Goal: Task Accomplishment & Management: Use online tool/utility

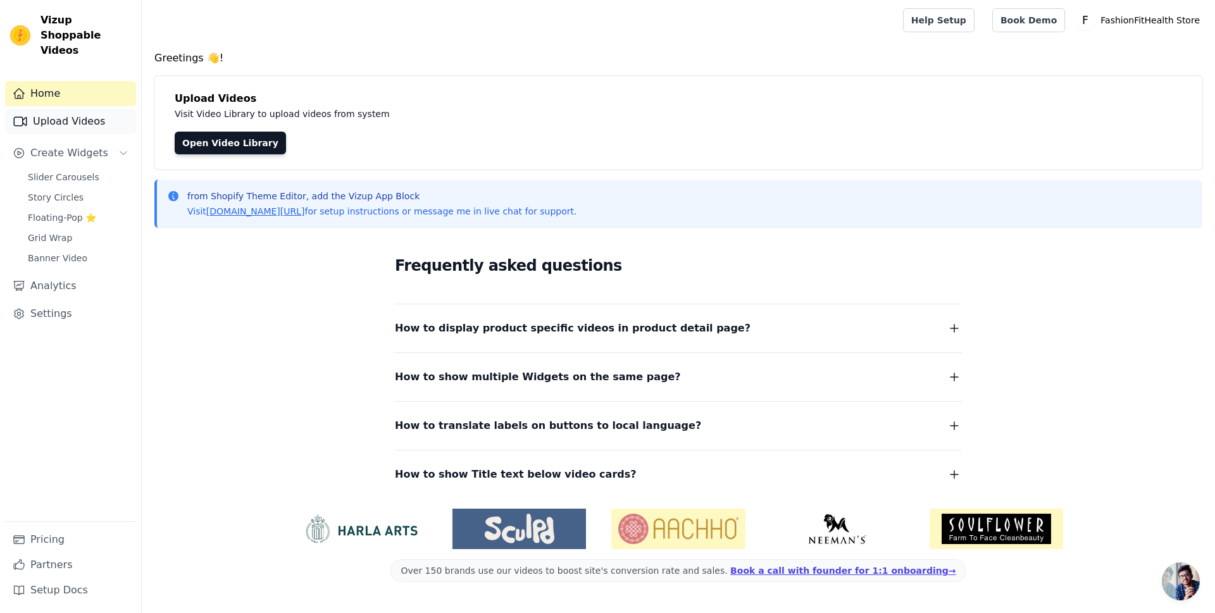
click at [70, 109] on link "Upload Videos" at bounding box center [70, 121] width 131 height 25
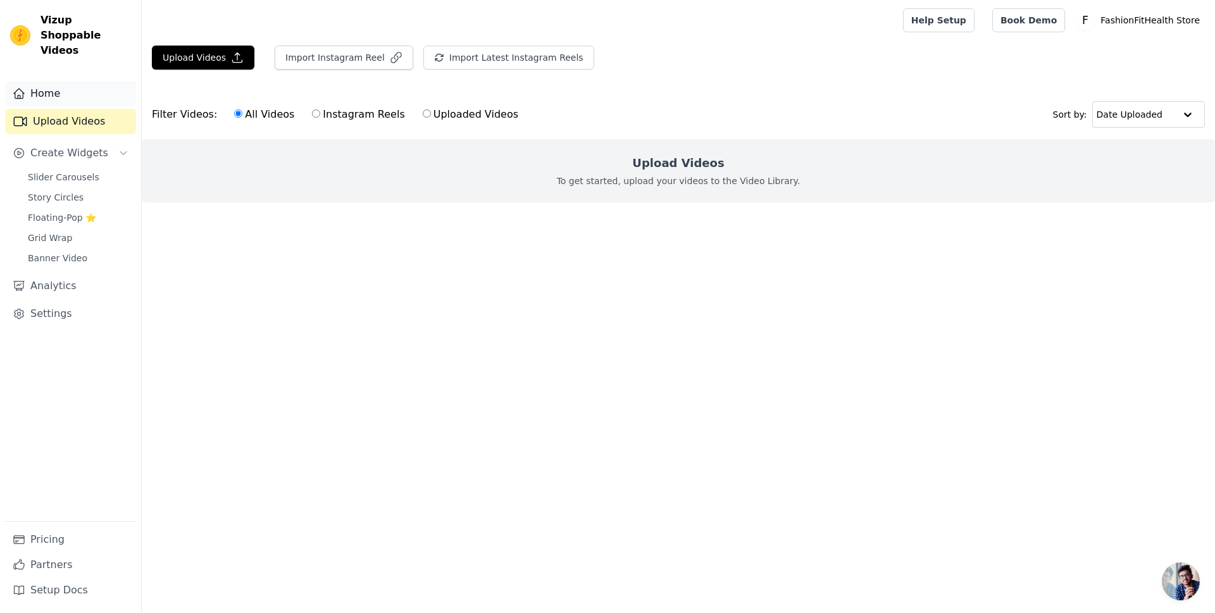
click at [75, 87] on link "Home" at bounding box center [70, 93] width 131 height 25
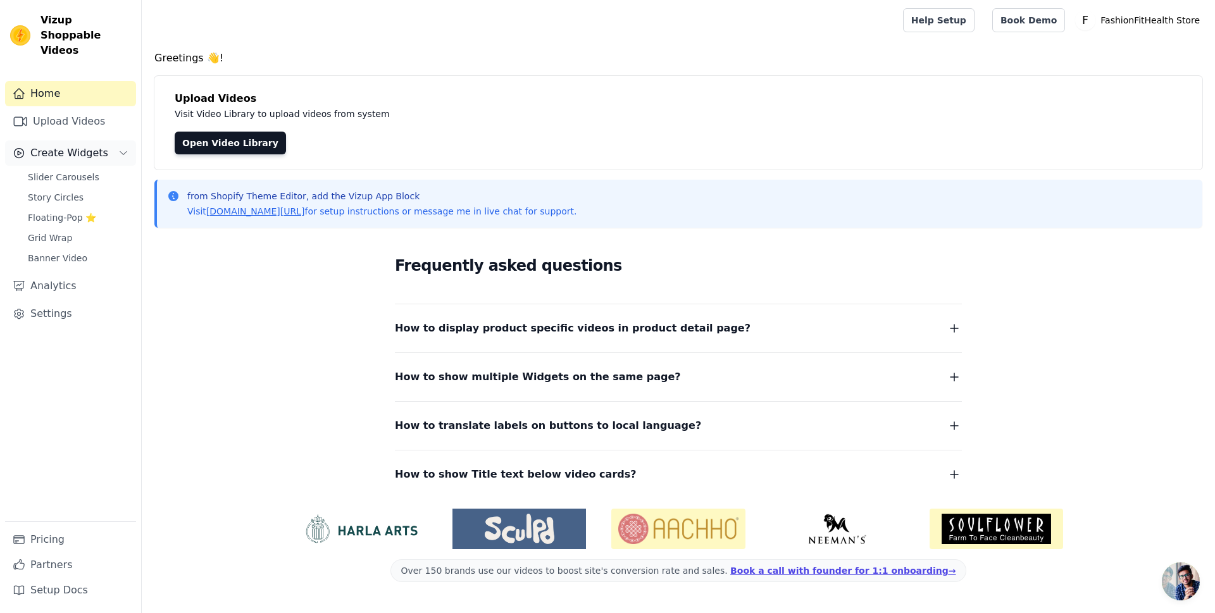
click at [74, 146] on span "Create Widgets" at bounding box center [69, 153] width 78 height 15
click at [77, 146] on span "Create Widgets" at bounding box center [69, 153] width 78 height 15
click at [79, 171] on span "Slider Carousels" at bounding box center [64, 177] width 72 height 13
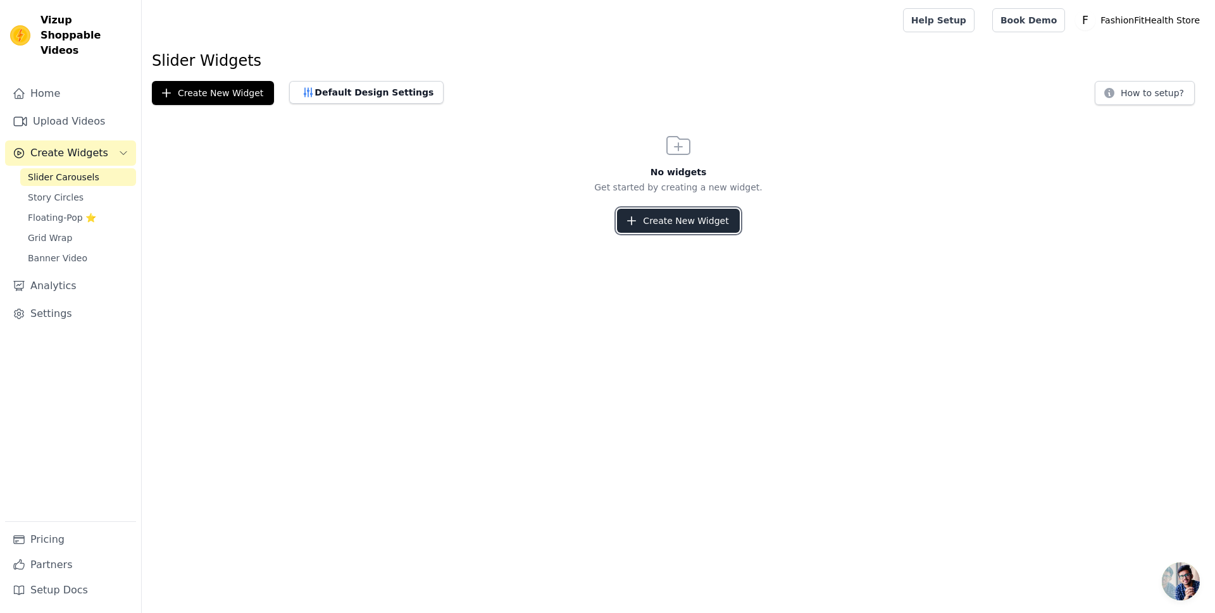
click at [685, 228] on button "Create New Widget" at bounding box center [678, 221] width 122 height 24
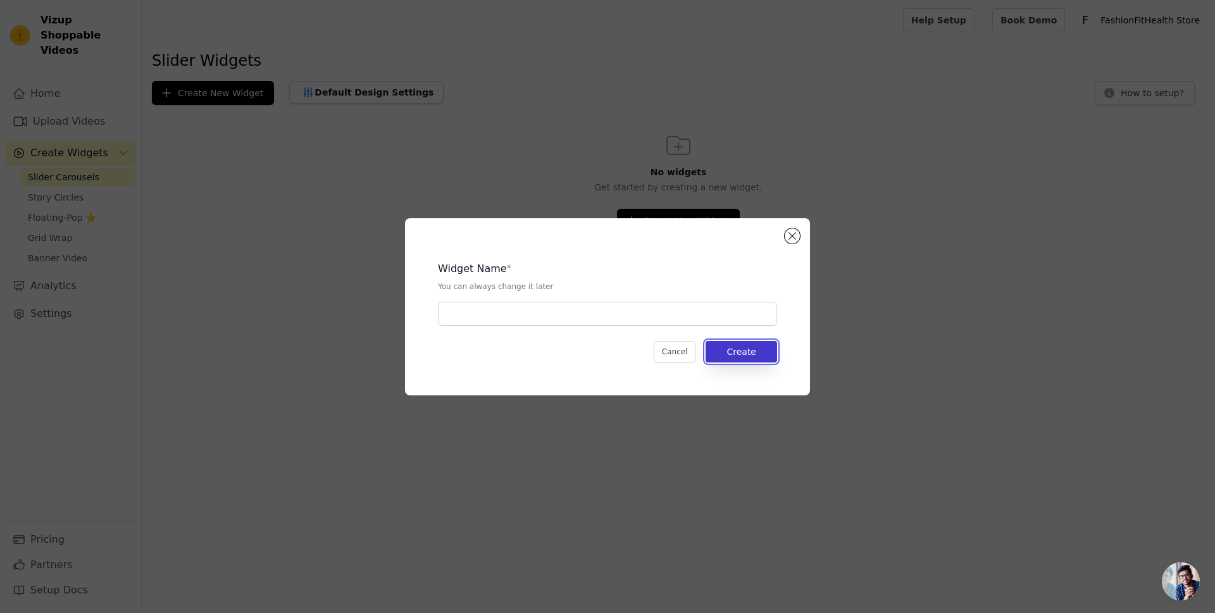
click at [720, 349] on button "Create" at bounding box center [742, 352] width 72 height 22
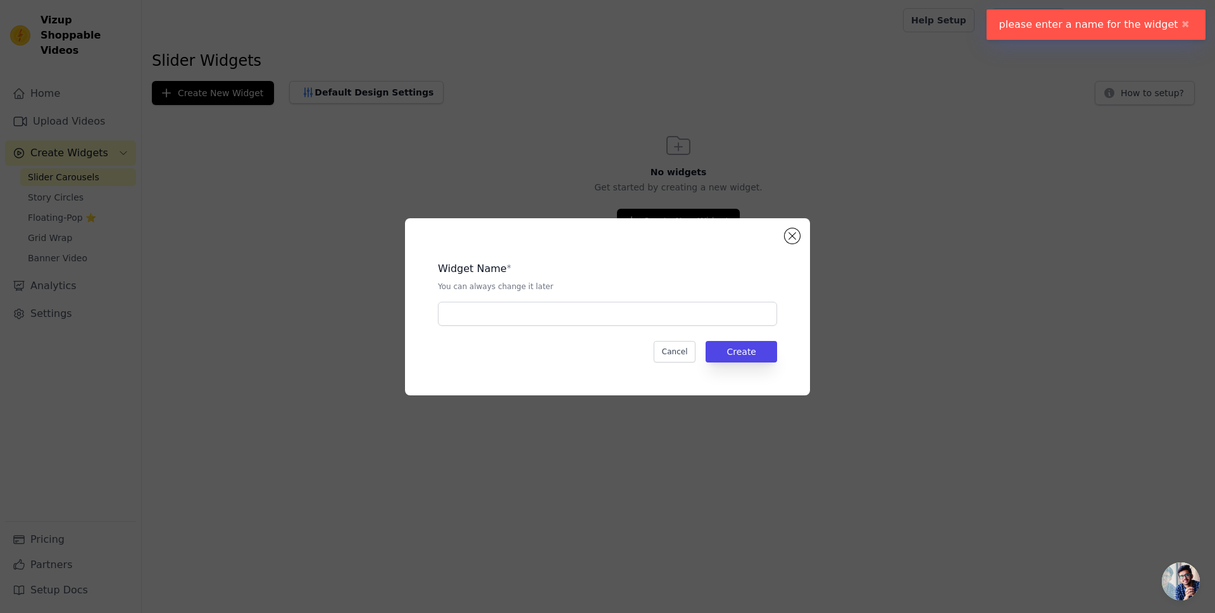
click at [789, 247] on div "Widget Name * You can always change it later Cancel Create" at bounding box center [607, 307] width 365 height 137
click at [789, 241] on button "Close modal" at bounding box center [792, 235] width 15 height 15
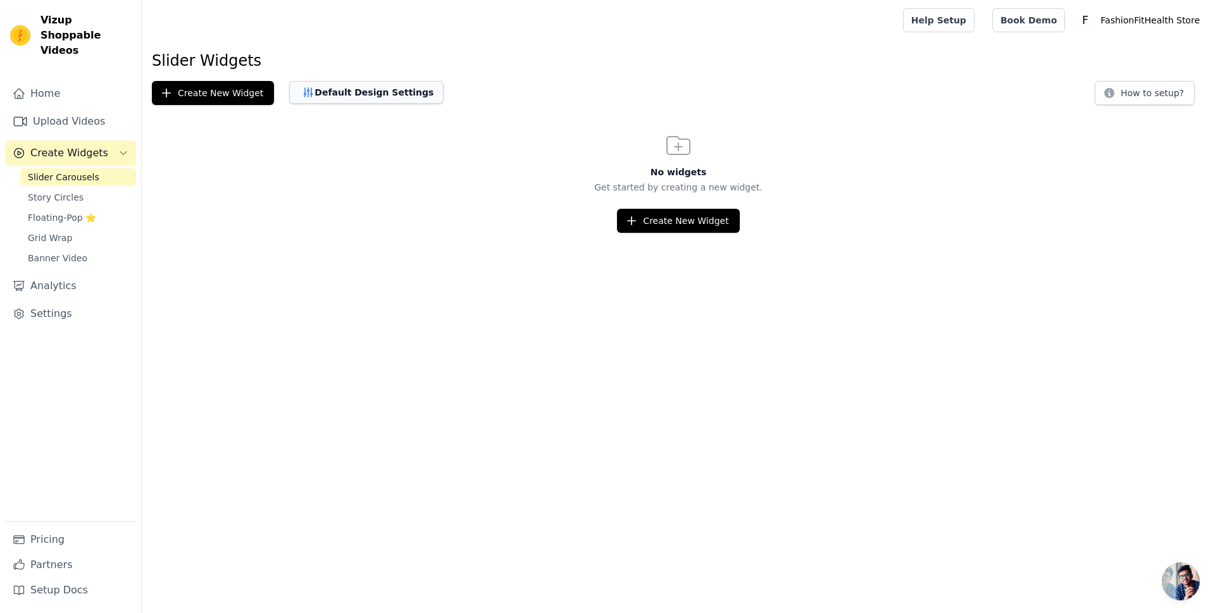
click at [358, 99] on button "Default Design Settings" at bounding box center [366, 92] width 154 height 23
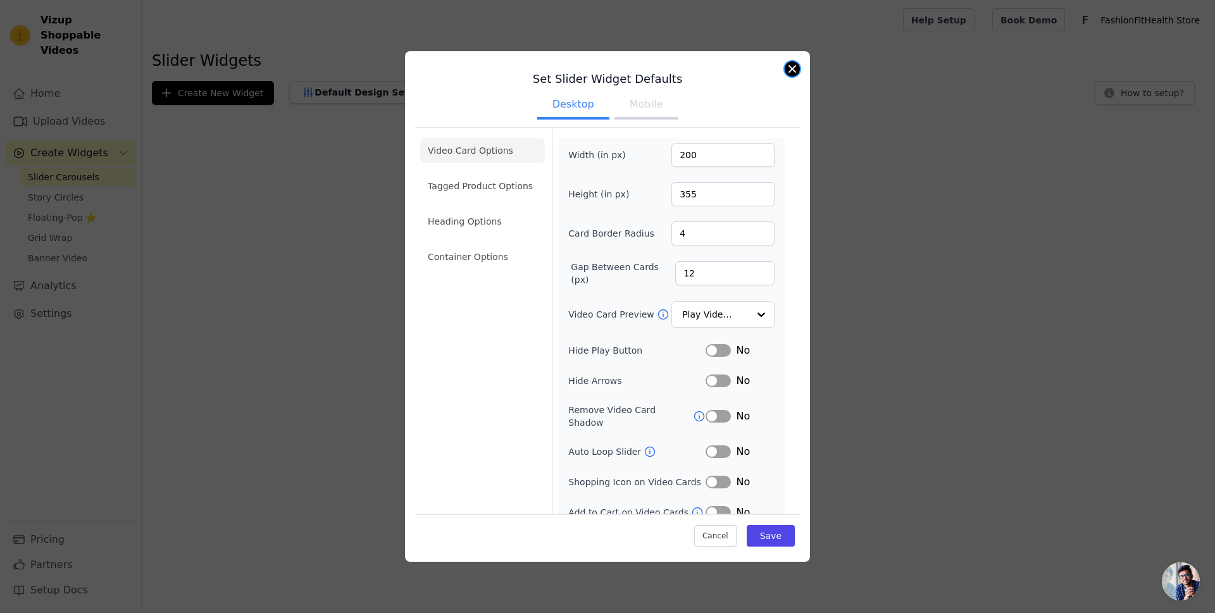
click at [796, 69] on button "Close modal" at bounding box center [792, 68] width 15 height 15
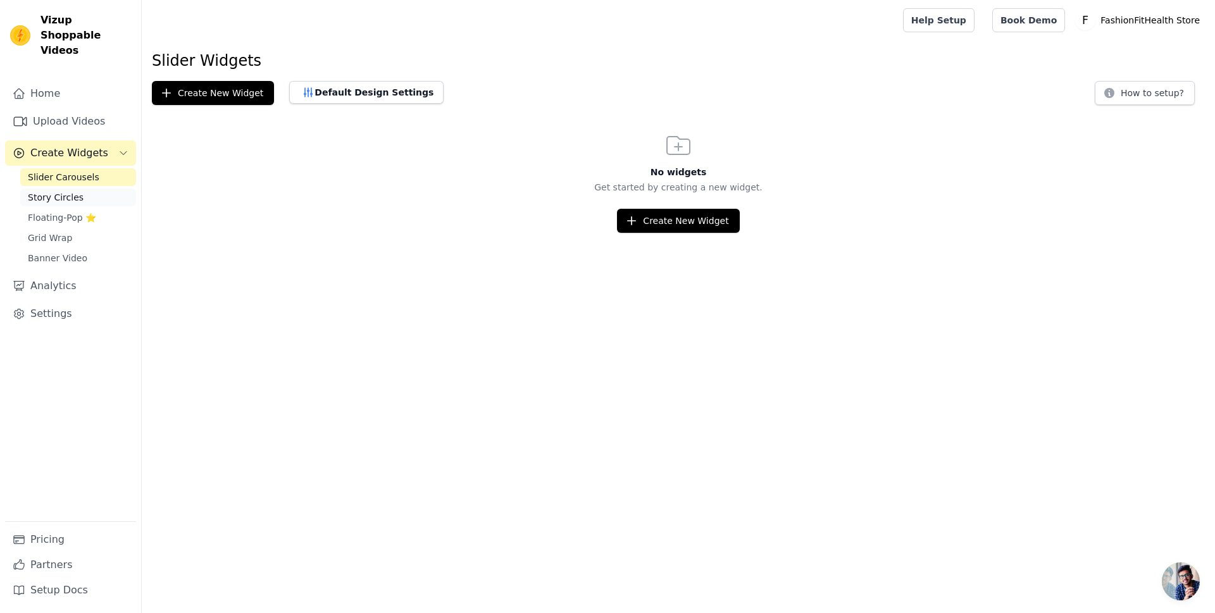
click at [72, 191] on span "Story Circles" at bounding box center [56, 197] width 56 height 13
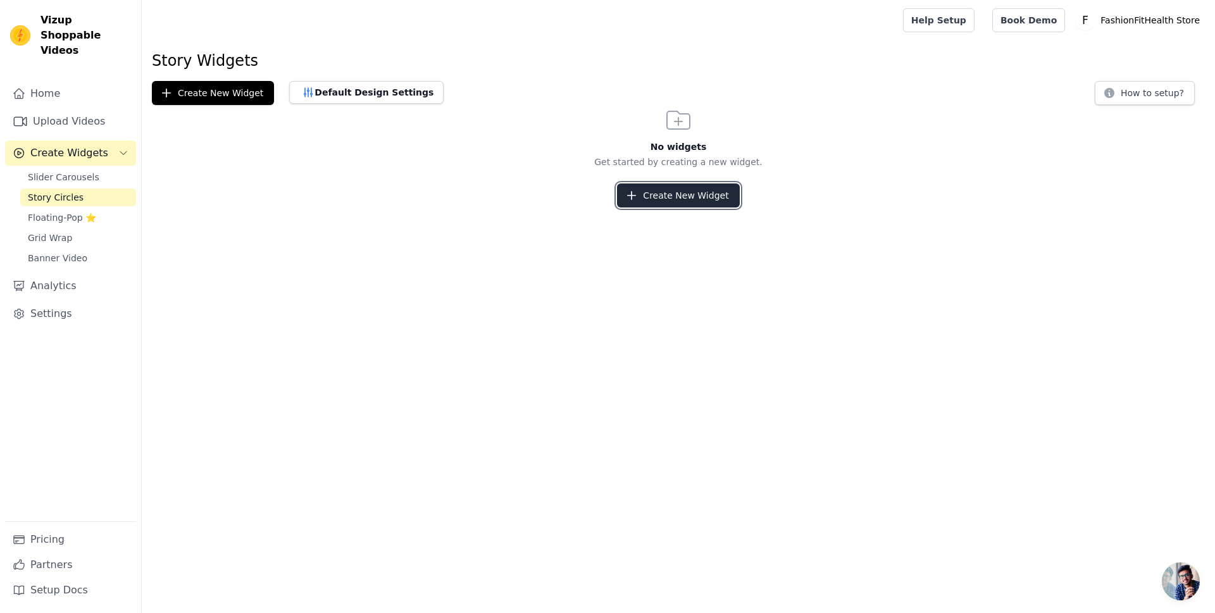
click at [693, 191] on button "Create New Widget" at bounding box center [678, 196] width 122 height 24
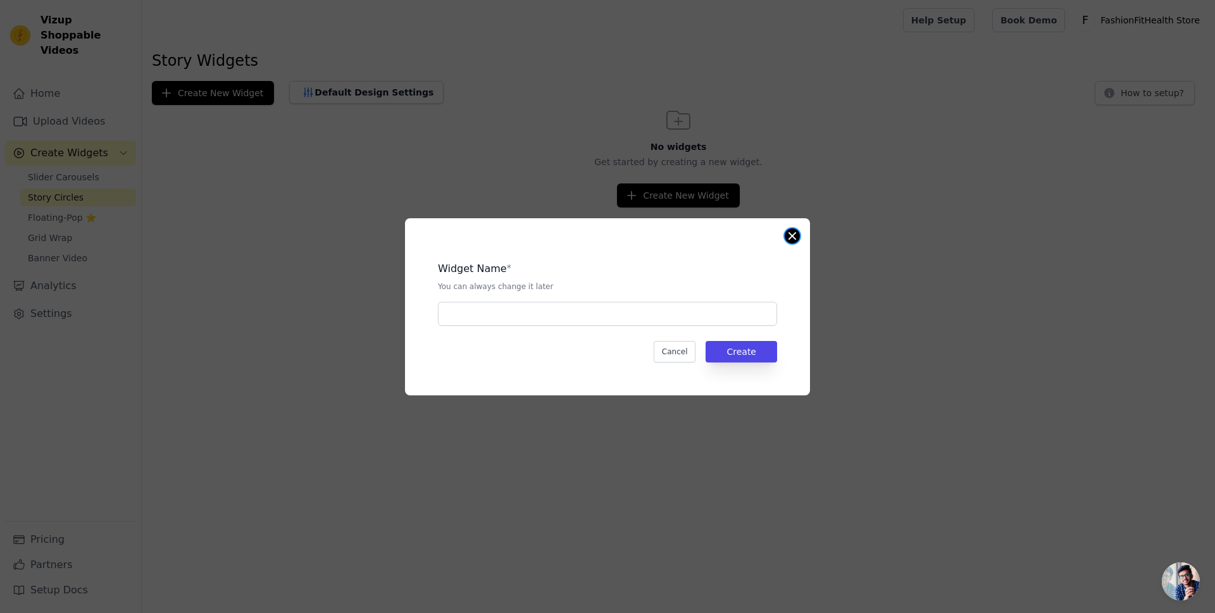
click at [789, 230] on button "Close modal" at bounding box center [792, 235] width 15 height 15
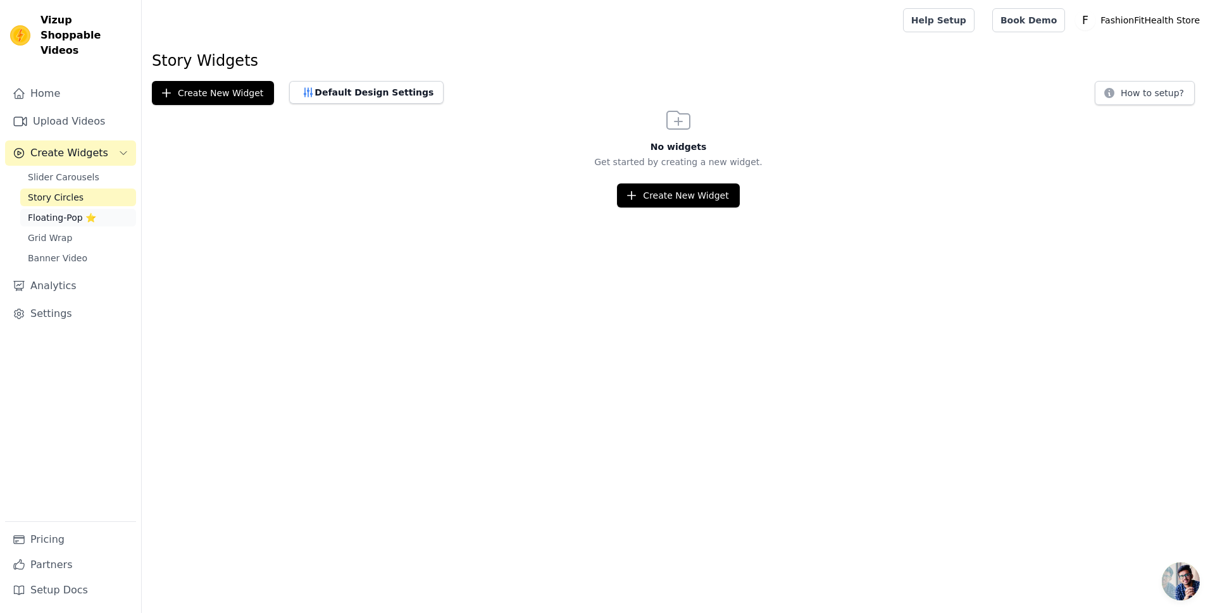
click at [63, 211] on span "Floating-Pop ⭐" at bounding box center [62, 217] width 68 height 13
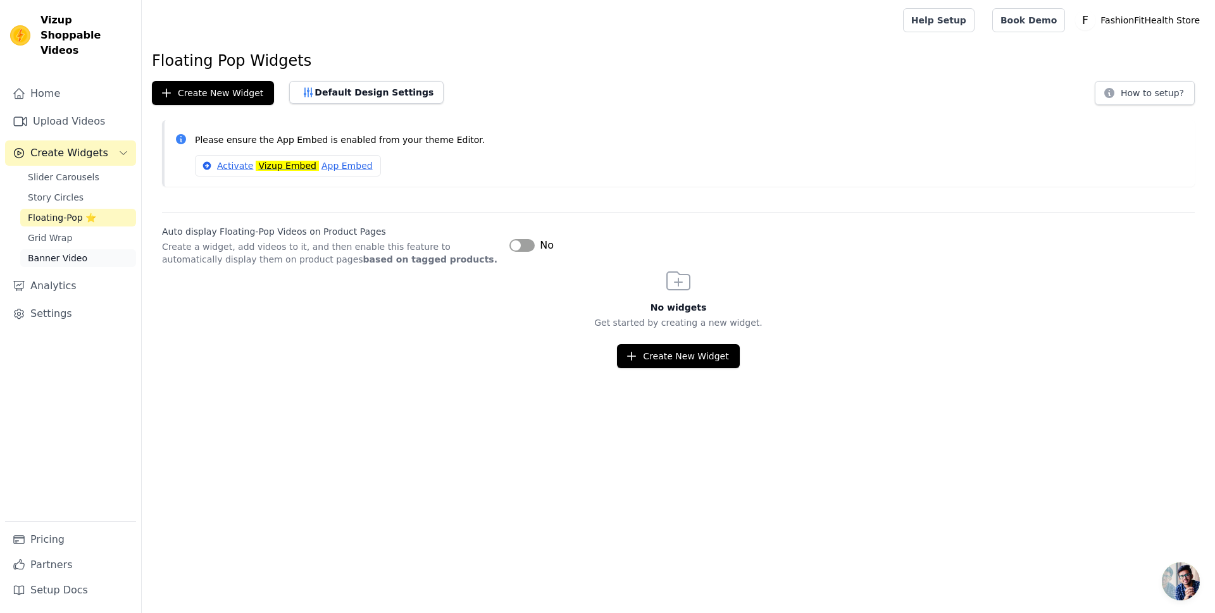
click at [72, 252] on span "Banner Video" at bounding box center [57, 258] width 59 height 13
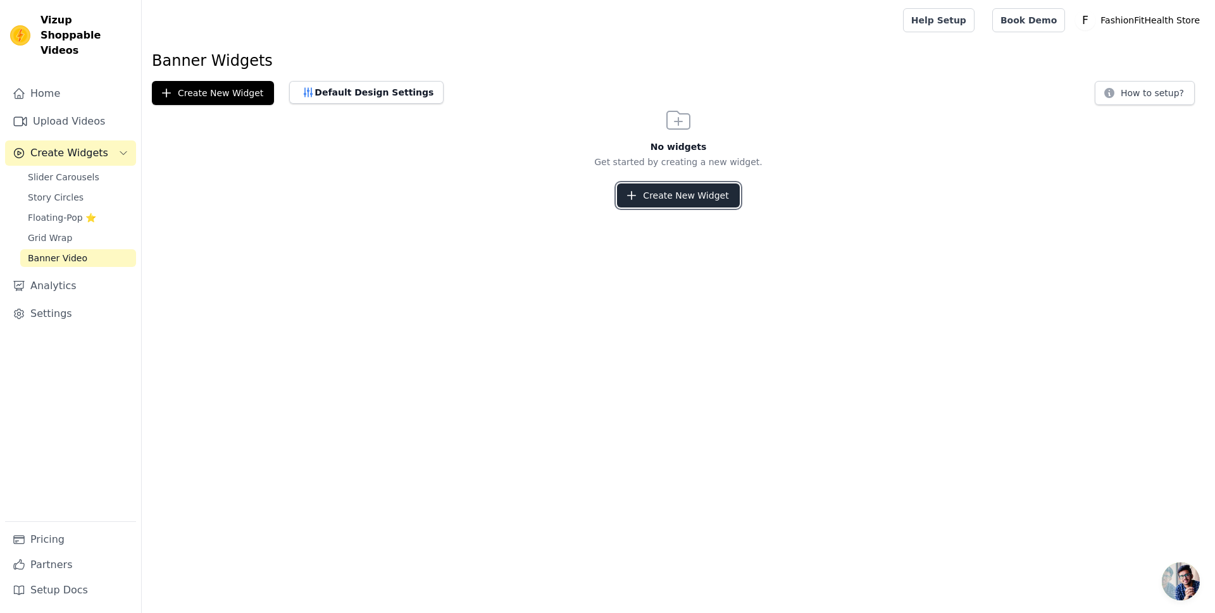
click at [715, 200] on button "Create New Widget" at bounding box center [678, 196] width 122 height 24
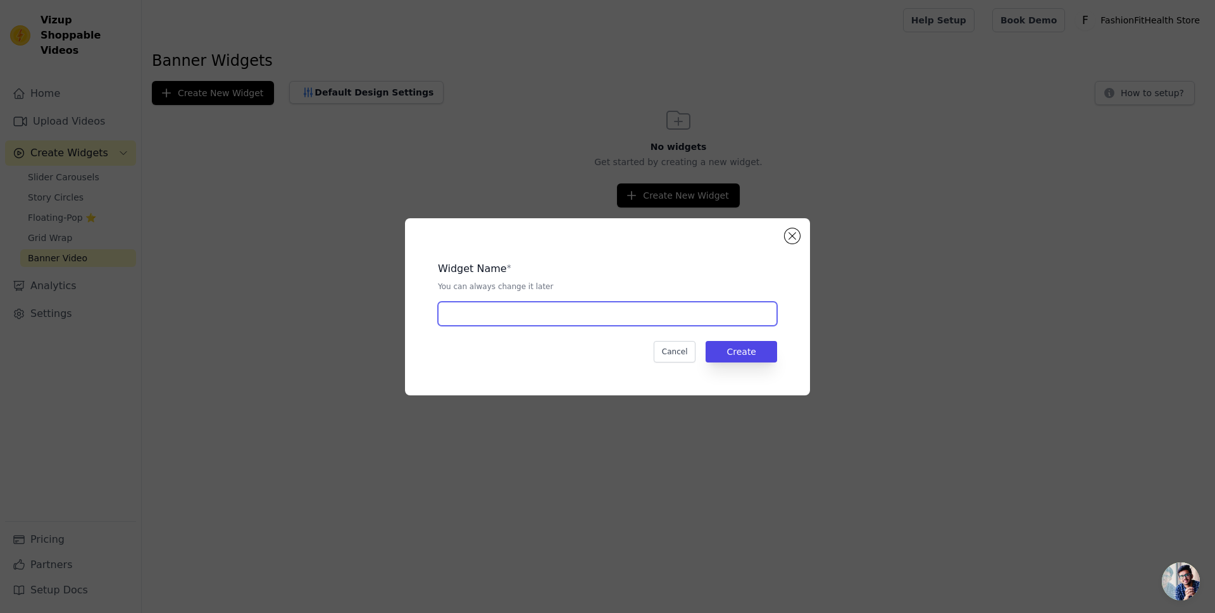
click at [587, 308] on input "text" at bounding box center [607, 314] width 339 height 24
type input "g"
type input "Sales"
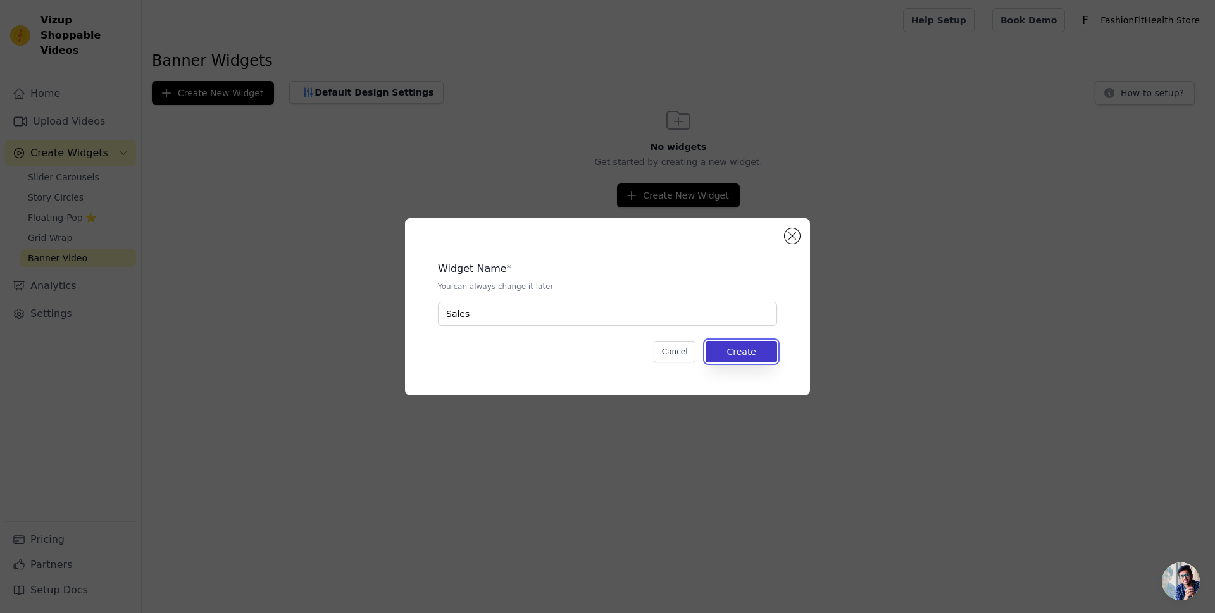
click at [735, 347] on button "Create" at bounding box center [742, 352] width 72 height 22
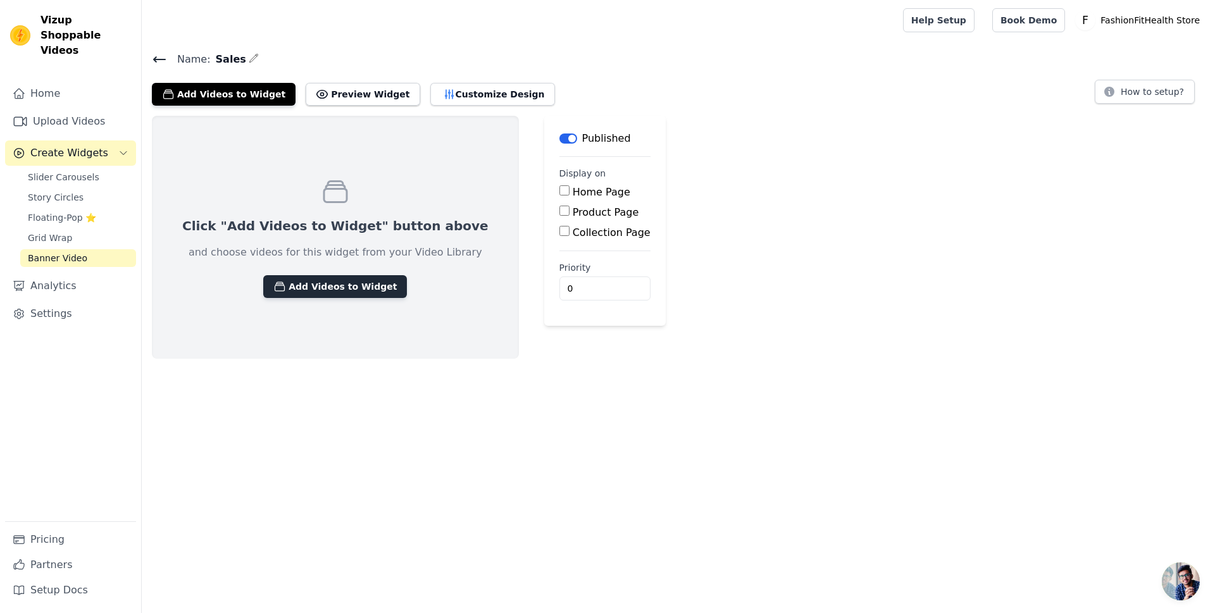
click at [343, 291] on button "Add Videos to Widget" at bounding box center [335, 286] width 144 height 23
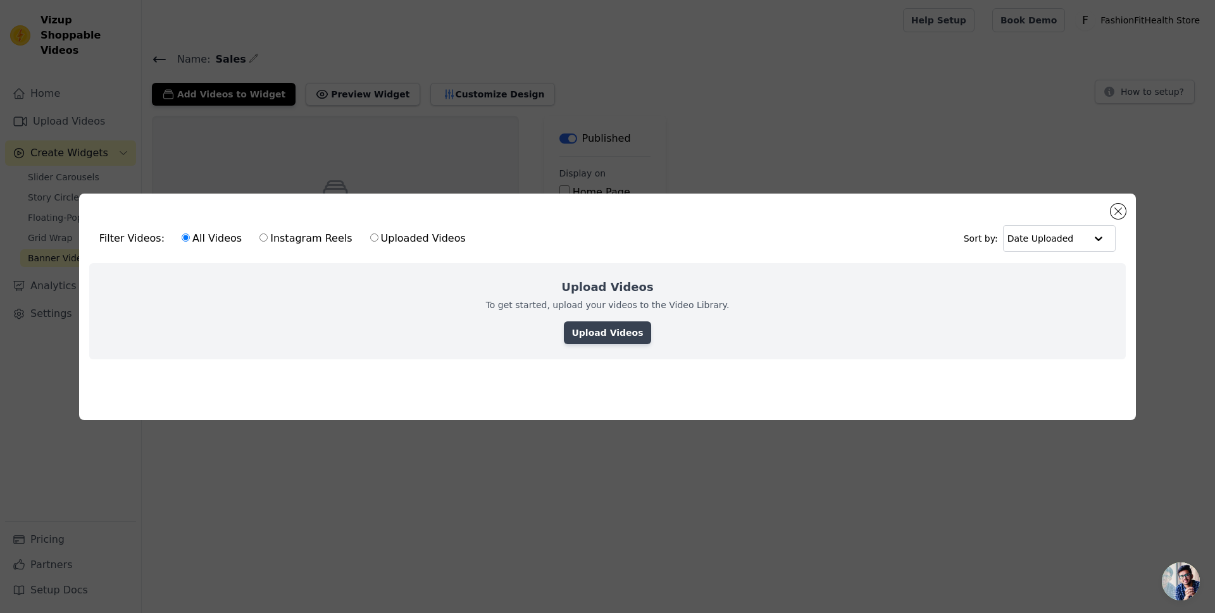
click at [587, 335] on link "Upload Videos" at bounding box center [607, 333] width 87 height 23
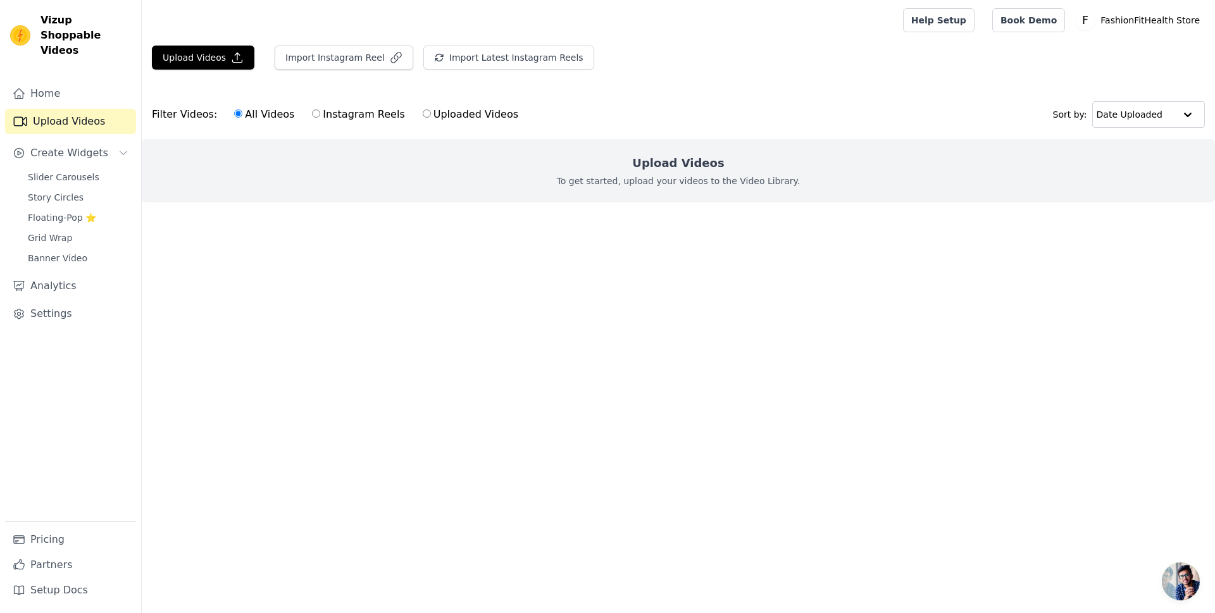
click at [312, 113] on input "Instagram Reels" at bounding box center [316, 113] width 8 height 8
radio input "true"
click at [234, 115] on input "All Videos" at bounding box center [238, 113] width 8 height 8
radio input "true"
click at [342, 54] on button "Import Instagram Reel" at bounding box center [344, 58] width 139 height 24
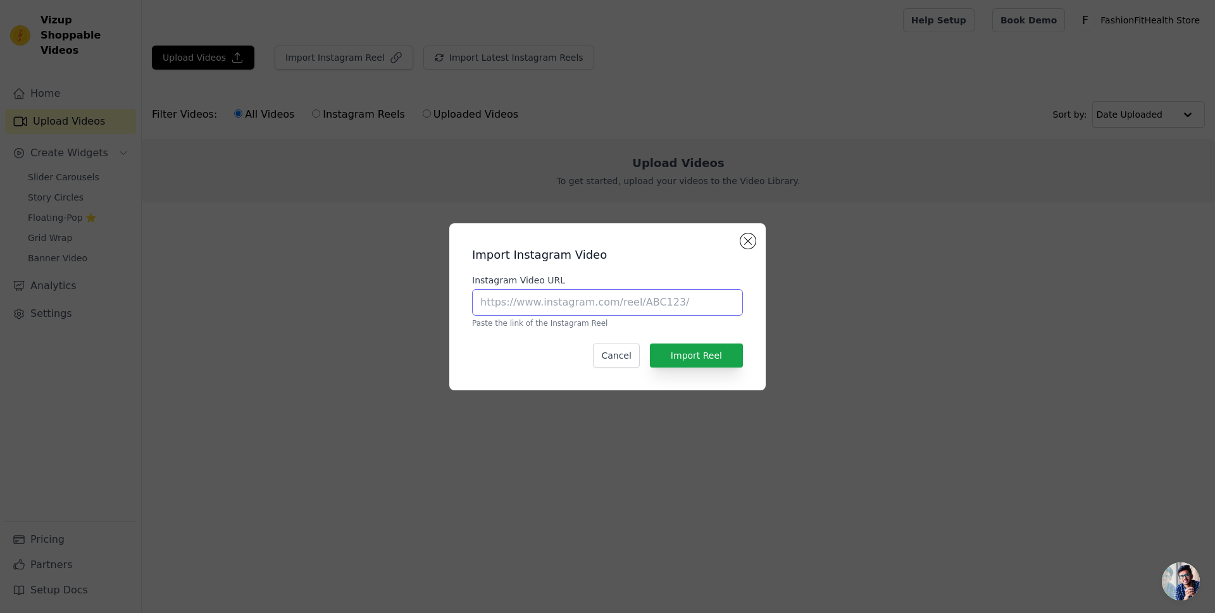
click at [666, 305] on input "Instagram Video URL" at bounding box center [607, 302] width 271 height 27
click at [745, 243] on button "Close modal" at bounding box center [748, 241] width 15 height 15
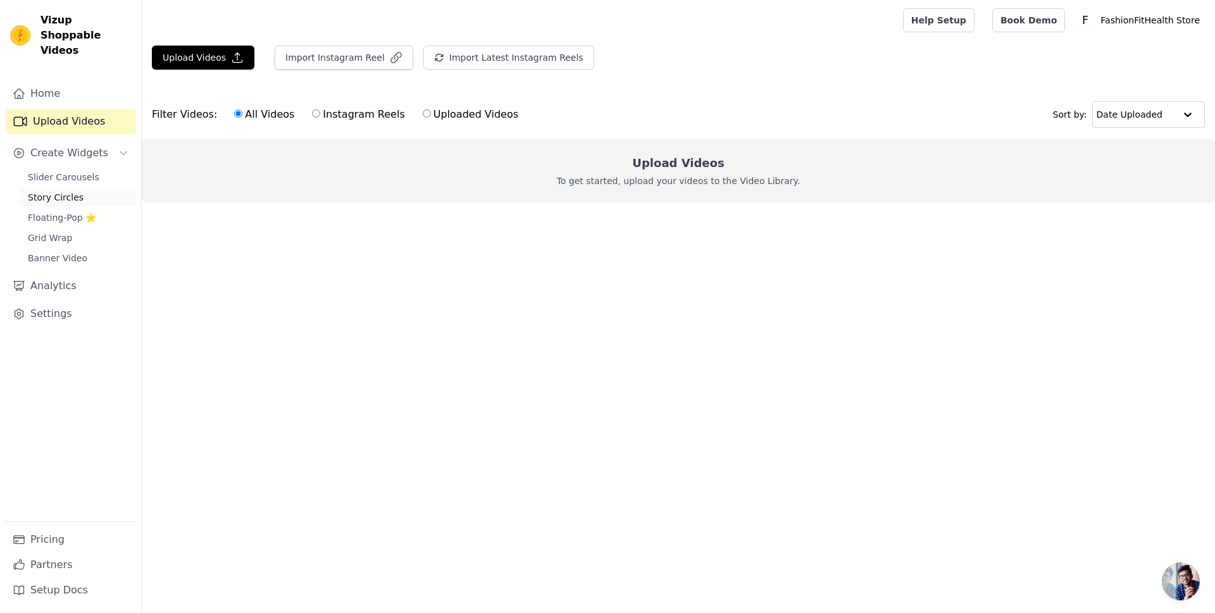
click at [75, 191] on span "Story Circles" at bounding box center [56, 197] width 56 height 13
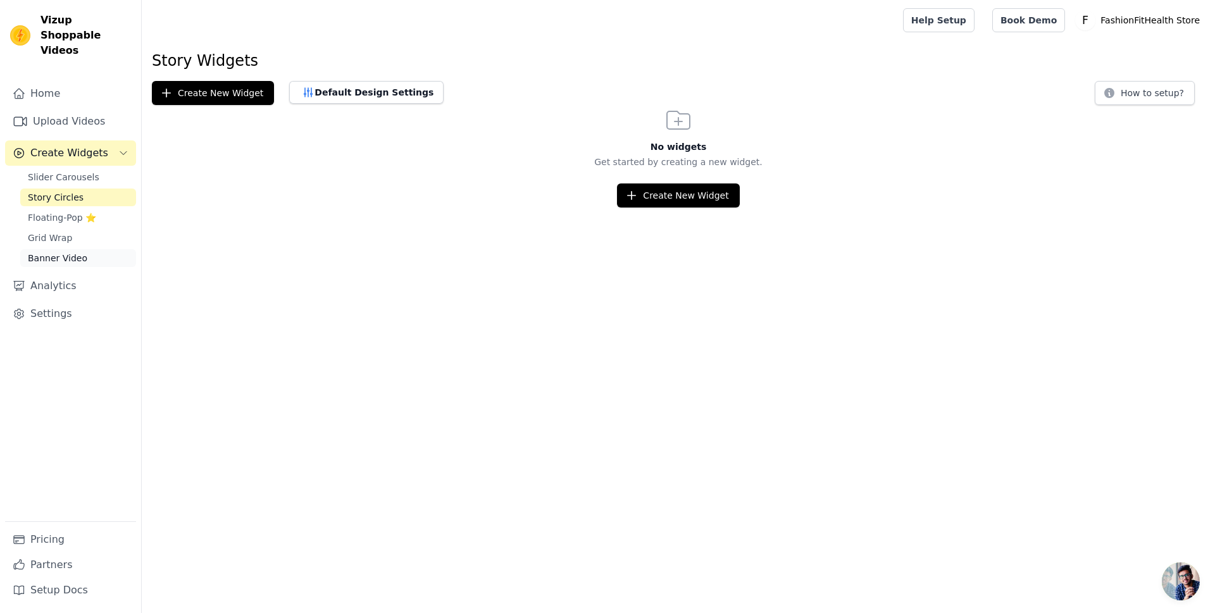
click at [84, 249] on link "Banner Video" at bounding box center [78, 258] width 116 height 18
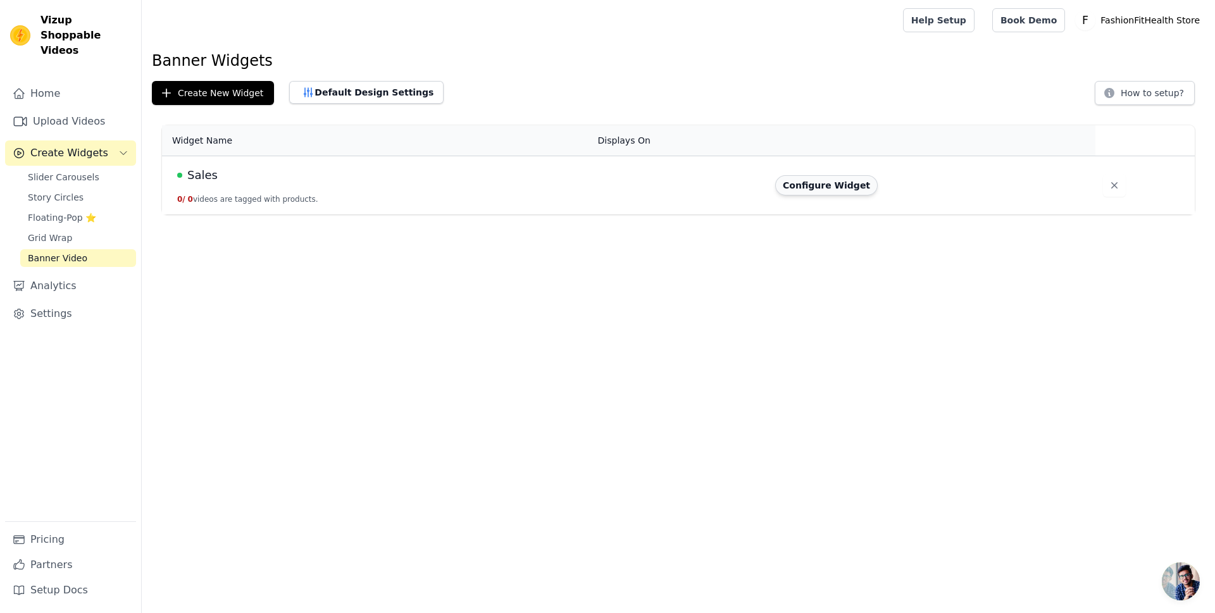
click at [838, 187] on button "Configure Widget" at bounding box center [826, 185] width 103 height 20
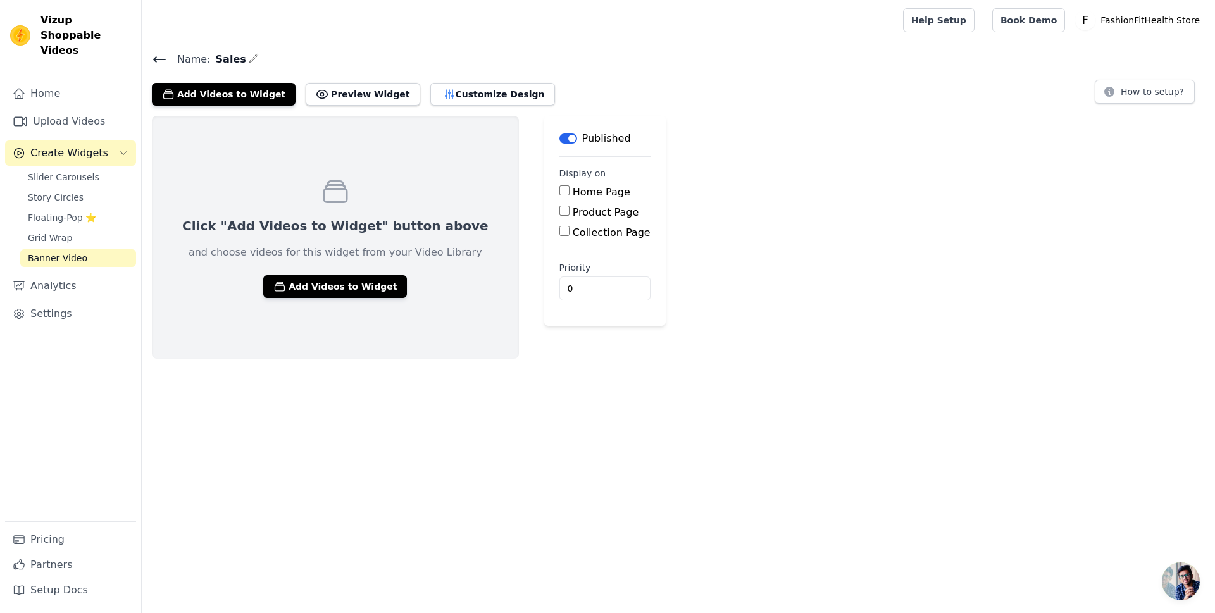
click at [559, 189] on input "Home Page" at bounding box center [564, 190] width 10 height 10
checkbox input "true"
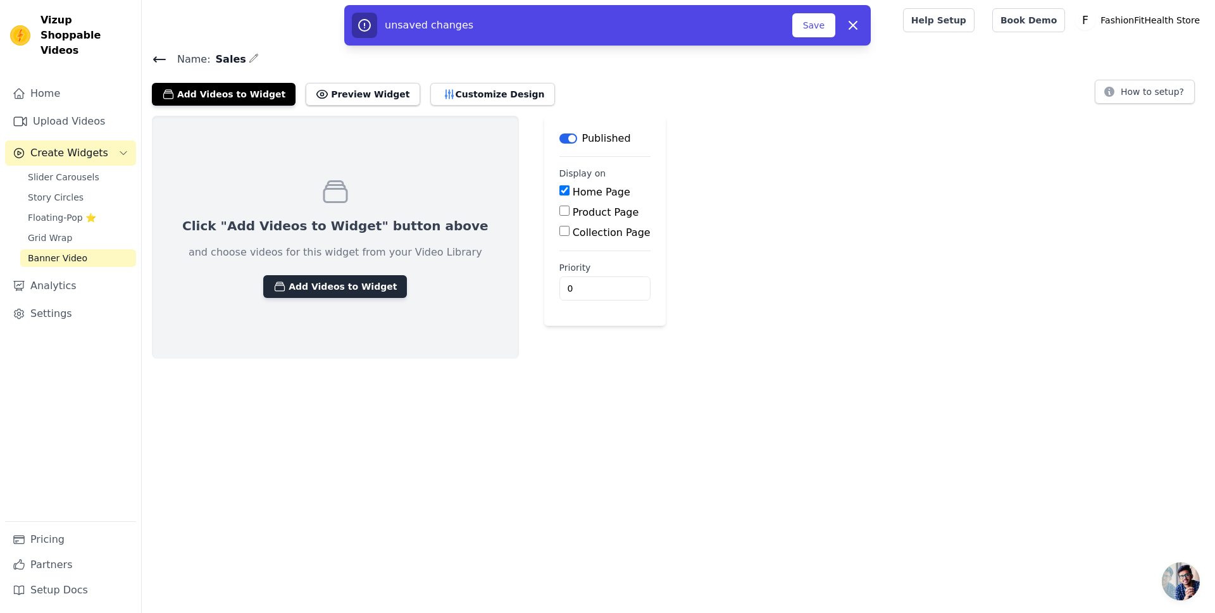
click at [348, 284] on button "Add Videos to Widget" at bounding box center [335, 286] width 144 height 23
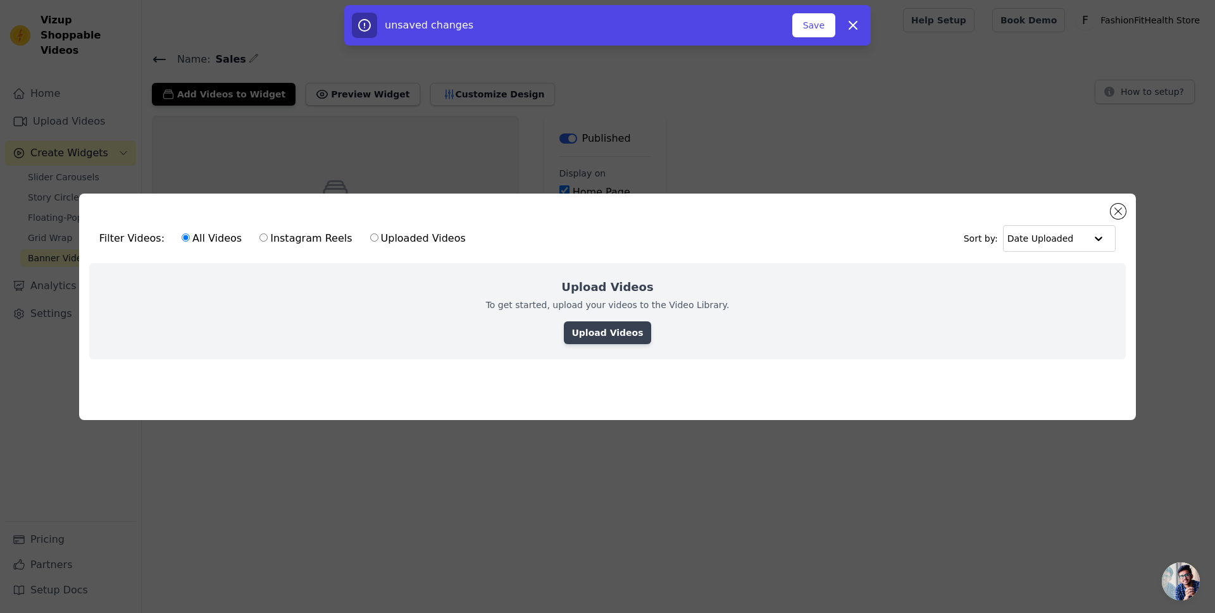
click at [609, 333] on link "Upload Videos" at bounding box center [607, 333] width 87 height 23
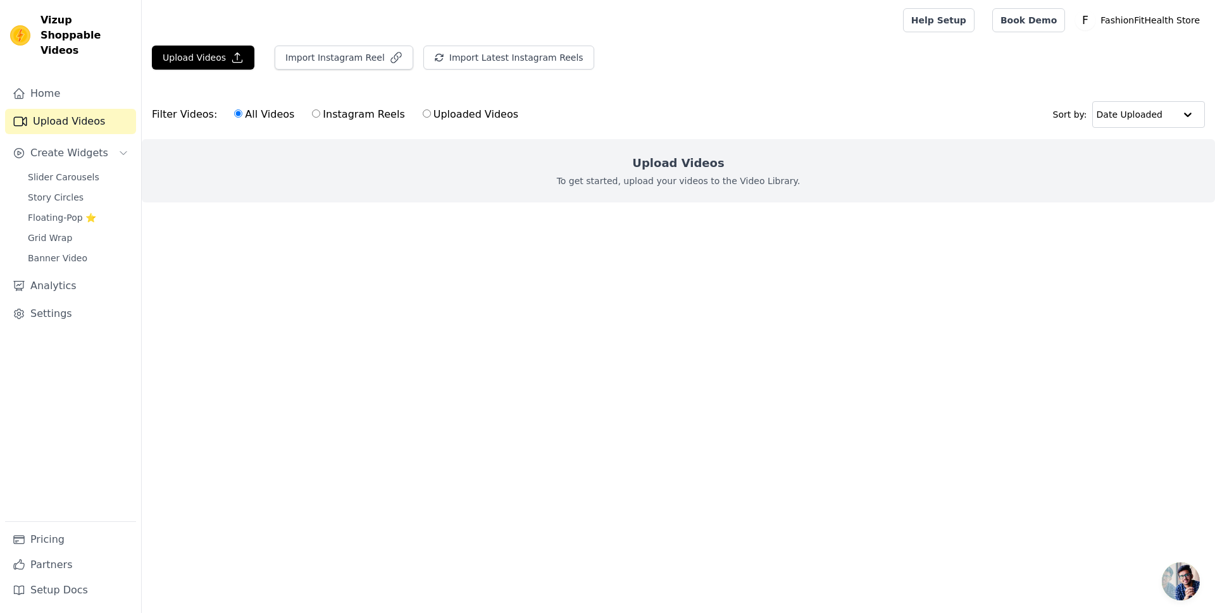
click at [96, 109] on link "Upload Videos" at bounding box center [70, 121] width 131 height 25
click at [196, 56] on button "Upload Videos" at bounding box center [203, 58] width 103 height 24
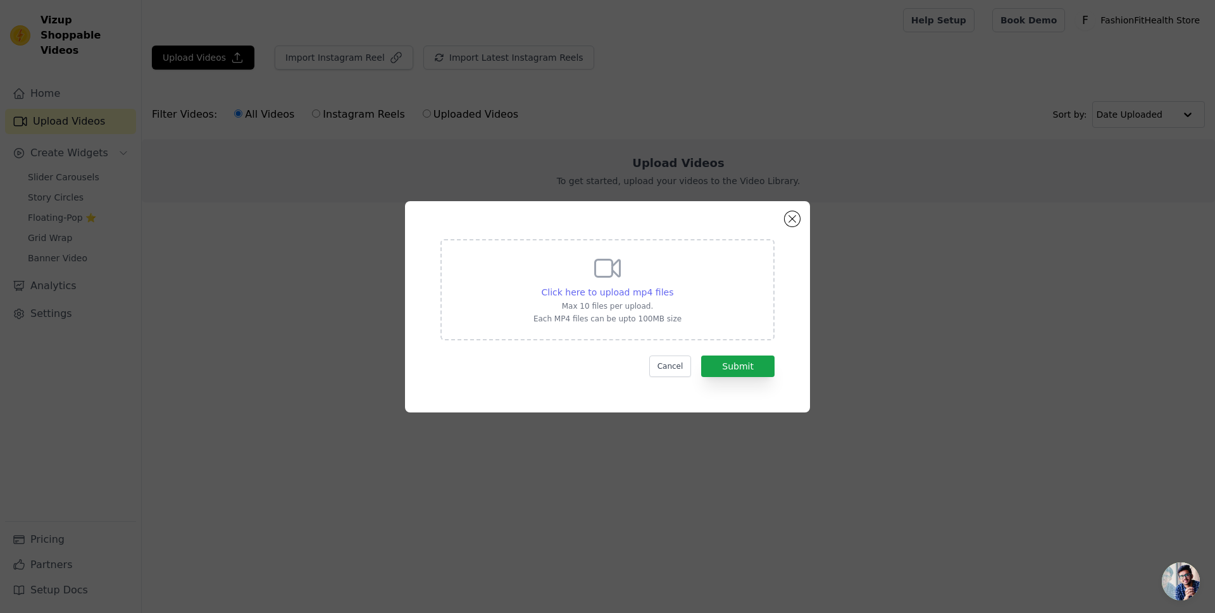
click at [601, 294] on span "Click here to upload mp4 files" at bounding box center [608, 292] width 132 height 10
click at [673, 286] on input "Click here to upload mp4 files Max 10 files per upload. Each MP4 files can be u…" at bounding box center [673, 285] width 1 height 1
click at [796, 218] on button "Close modal" at bounding box center [792, 218] width 15 height 15
